Goal: Transaction & Acquisition: Book appointment/travel/reservation

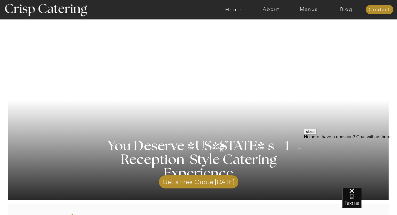
scroll to position [55, 0]
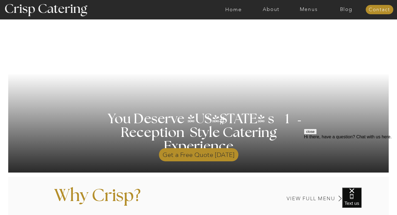
click at [221, 153] on p "Get a Free Quote Today" at bounding box center [199, 154] width 80 height 16
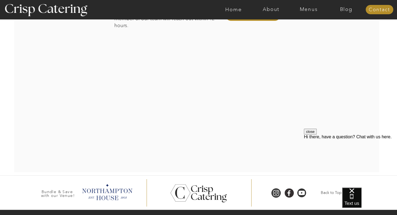
scroll to position [137, 0]
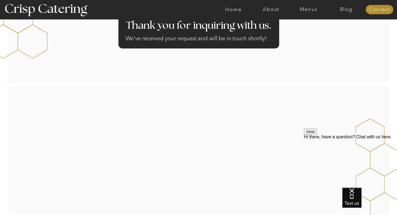
scroll to position [55, 0]
